Goal: Task Accomplishment & Management: Complete application form

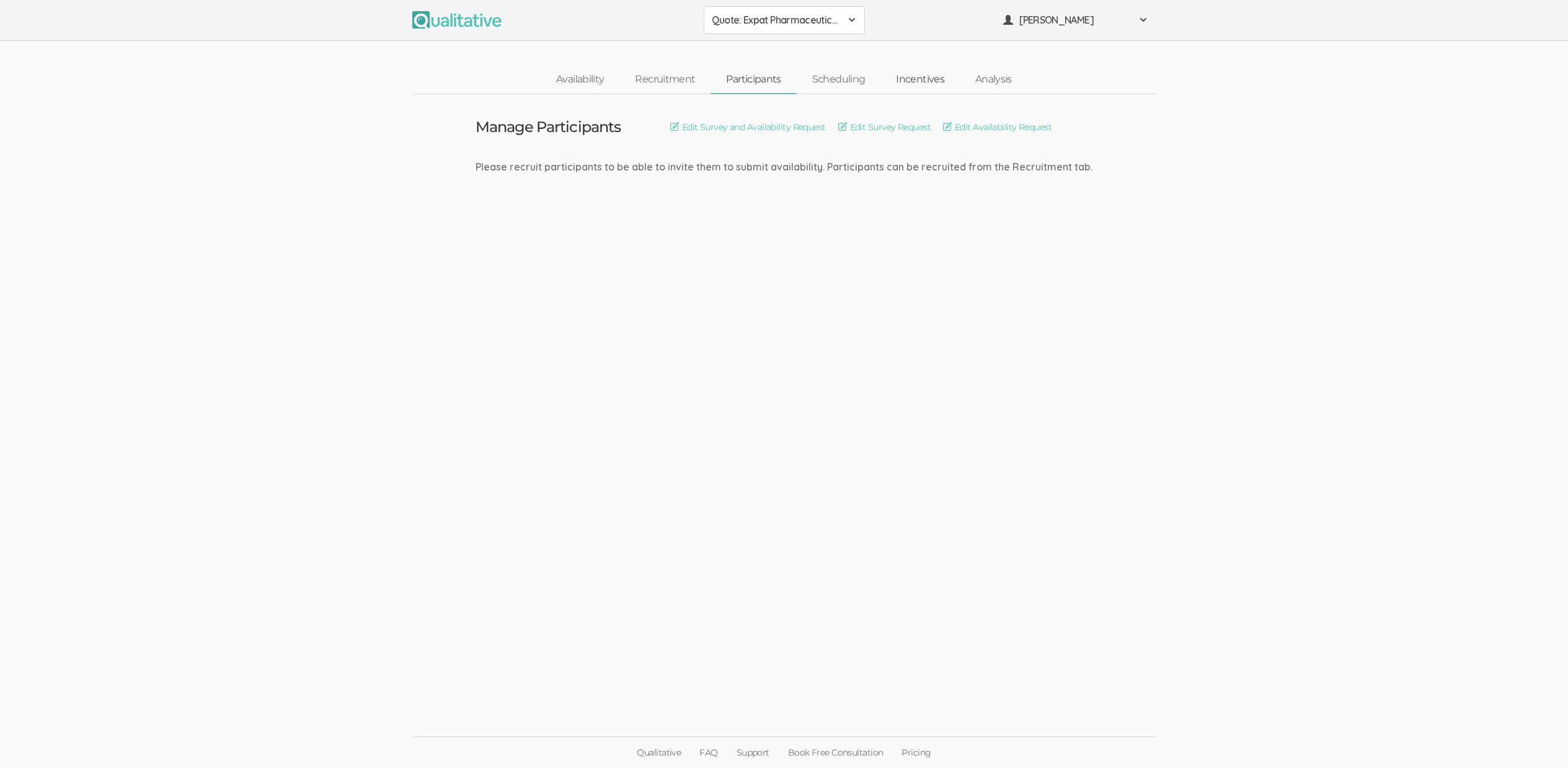
click at [930, 81] on link "Incentives" at bounding box center [920, 80] width 79 height 27
click at [745, 125] on link "Set Incentive" at bounding box center [745, 127] width 64 height 13
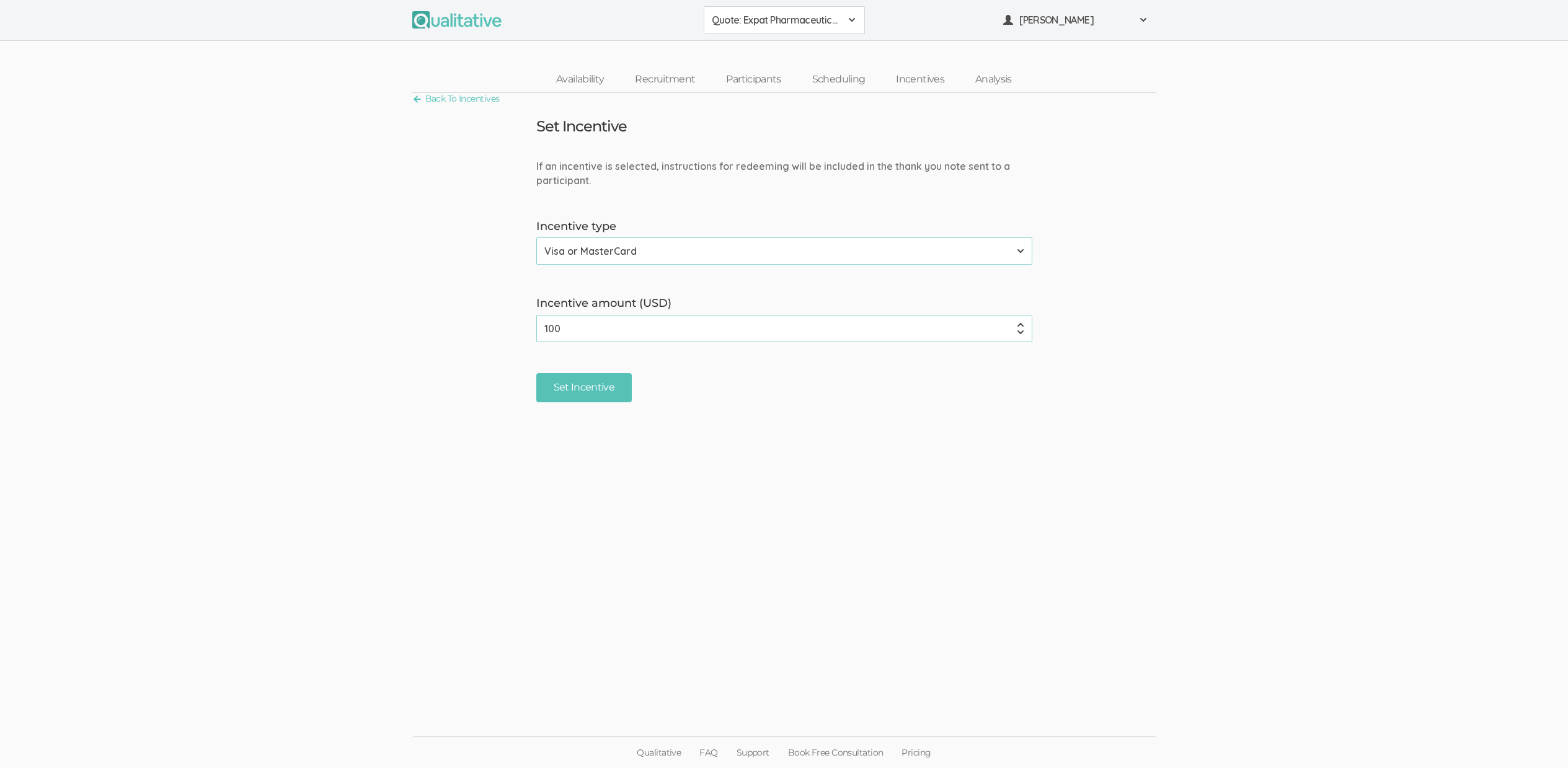
click at [553, 326] on input "100" at bounding box center [784, 328] width 496 height 27
type input "150"
click at [576, 379] on input "Set Incentive" at bounding box center [584, 388] width 96 height 29
click at [881, 73] on link "Incentives" at bounding box center [920, 80] width 79 height 27
click at [841, 79] on link "Scheduling" at bounding box center [839, 80] width 85 height 27
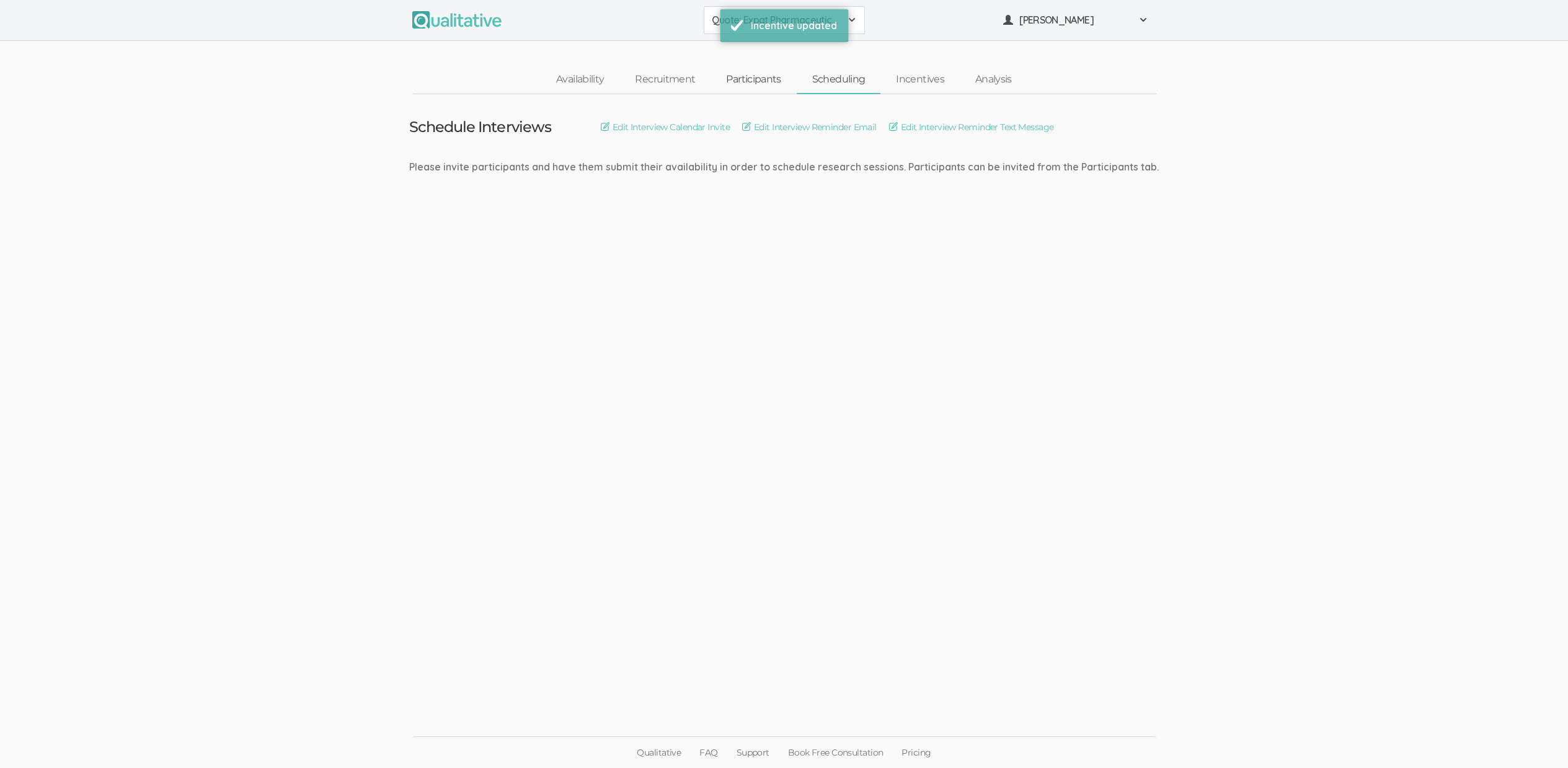
click at [769, 76] on link "Participants" at bounding box center [753, 80] width 85 height 27
click at [920, 83] on link "Incentives" at bounding box center [920, 80] width 79 height 27
click at [737, 129] on link "Set Incentive" at bounding box center [745, 127] width 64 height 13
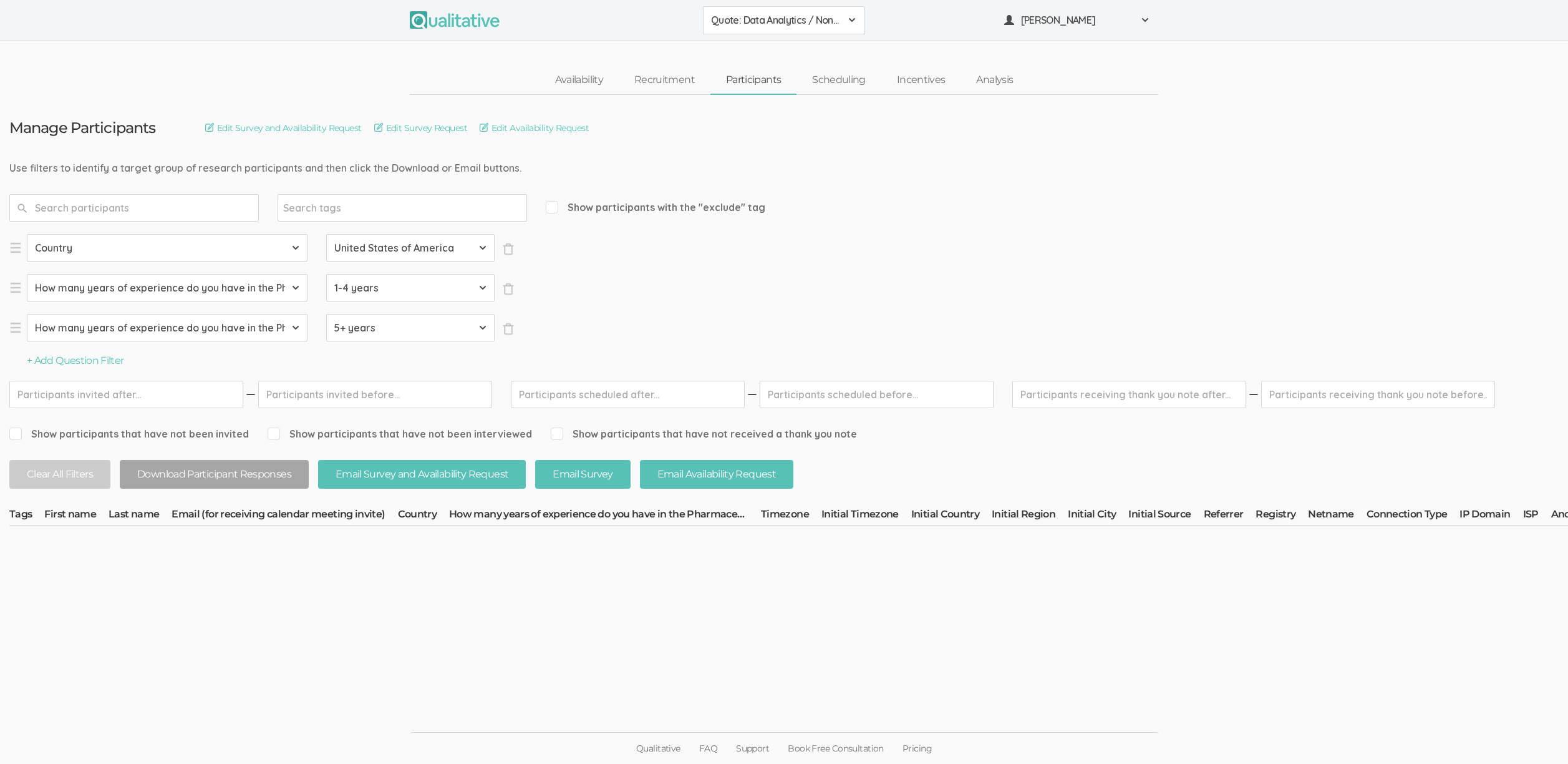
click at [940, 207] on form "Search tags Show participants with the "exclude" tag" at bounding box center [1417, 207] width 2817 height 27
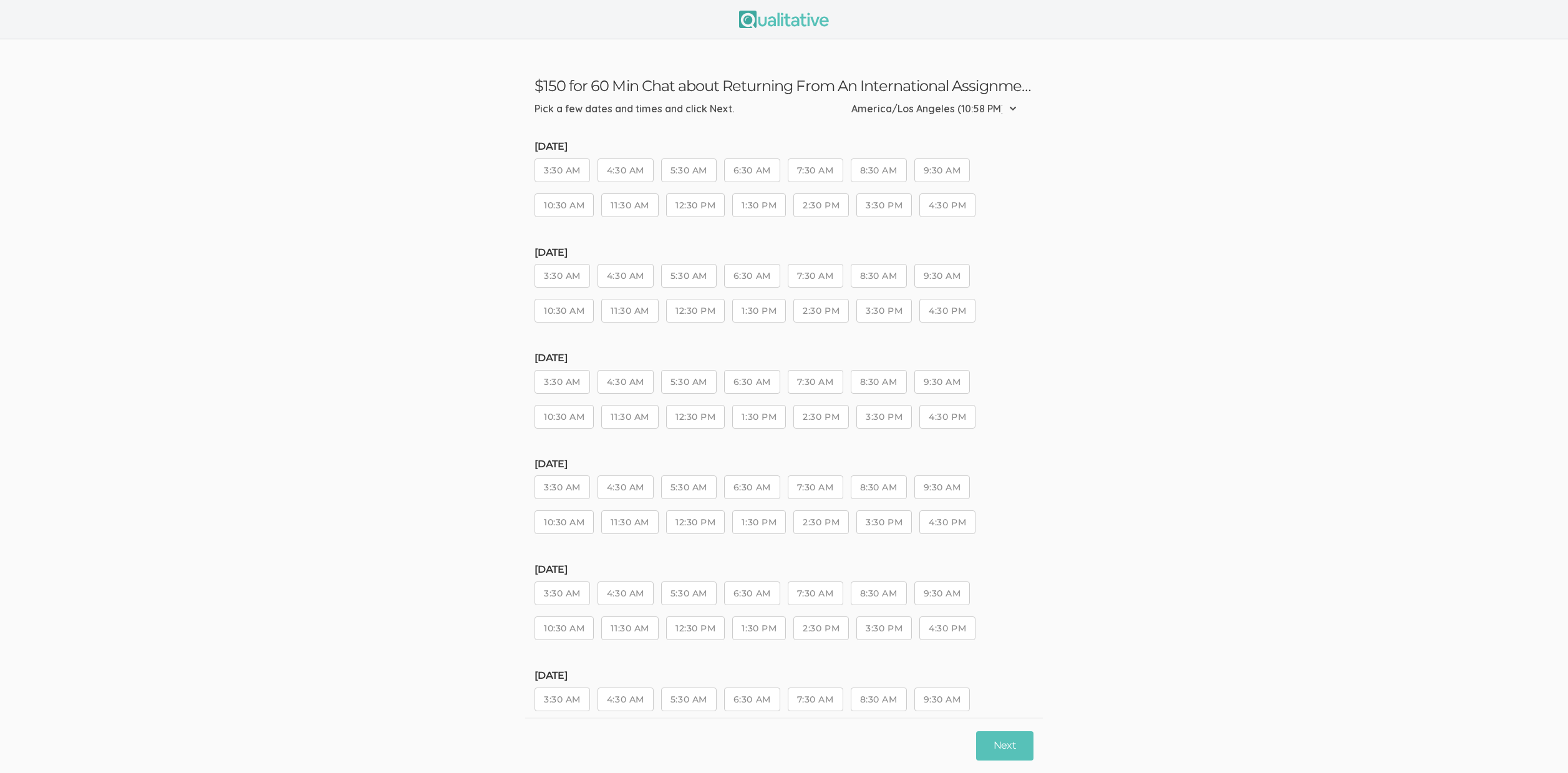
click at [637, 272] on button "4:30 AM" at bounding box center [625, 276] width 56 height 24
click at [1023, 736] on button "Next" at bounding box center [1004, 746] width 57 height 29
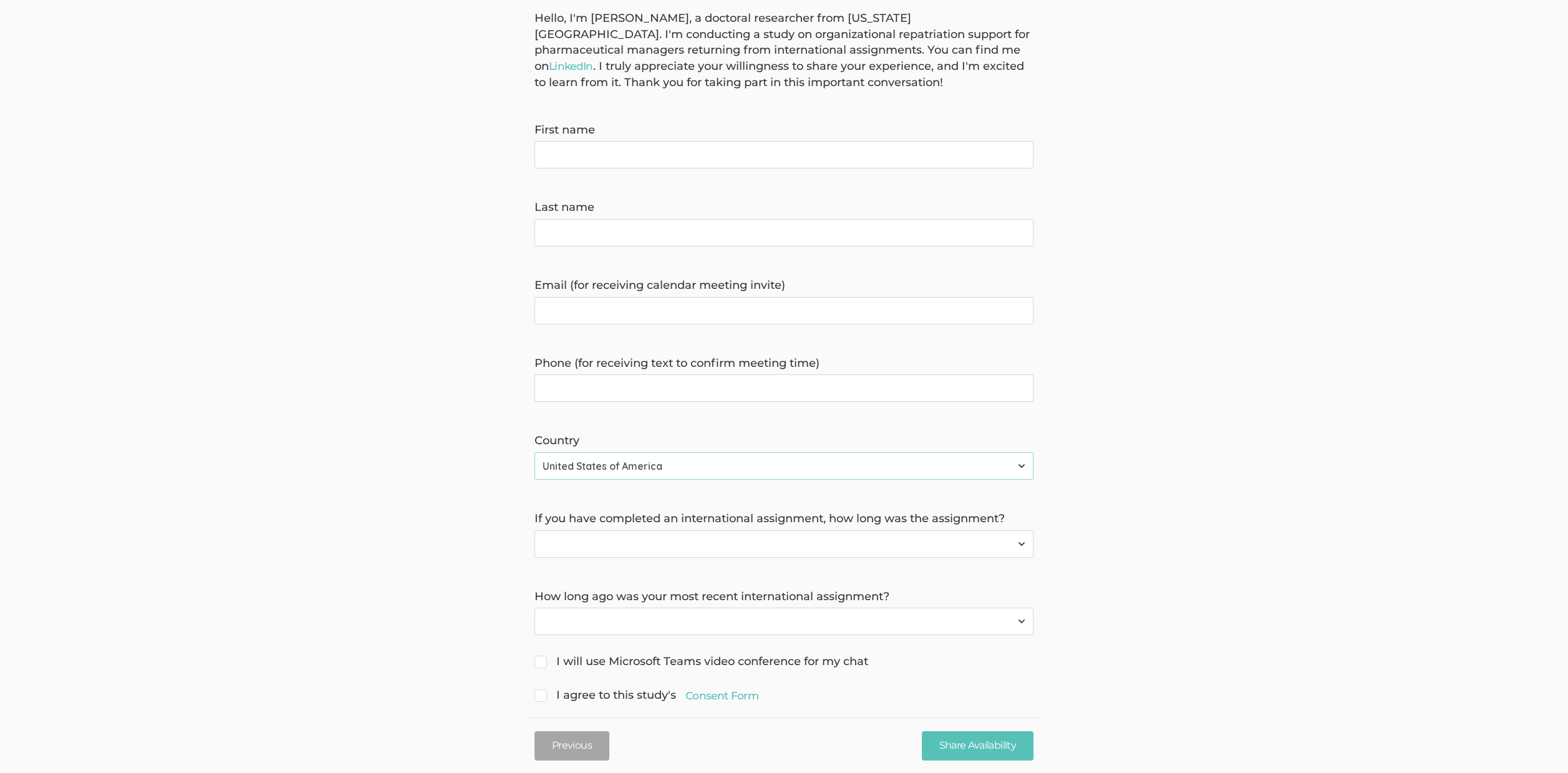
scroll to position [135, 0]
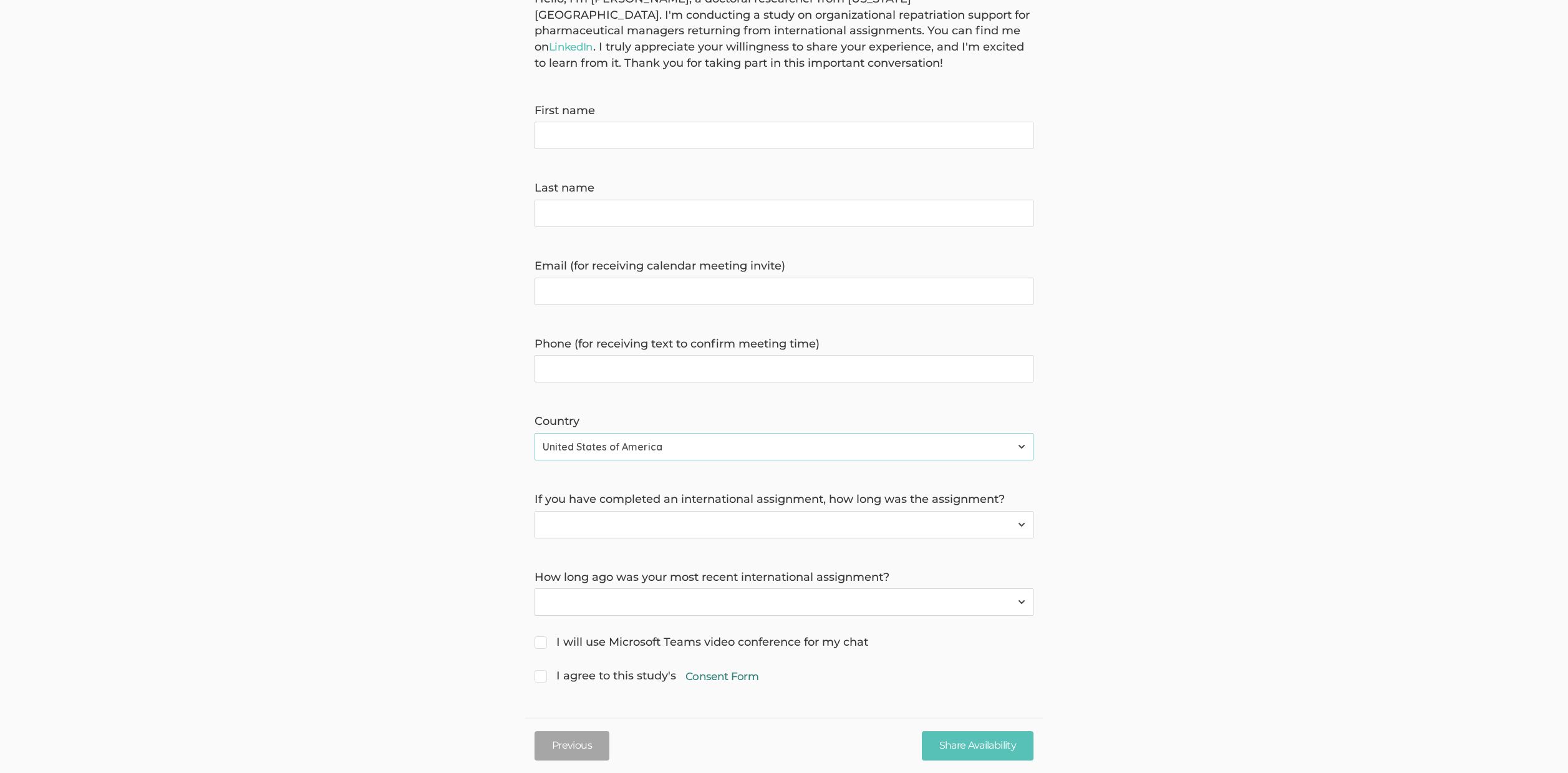
click at [717, 680] on link "Consent Form" at bounding box center [721, 676] width 73 height 15
